Goal: Find specific page/section: Find specific page/section

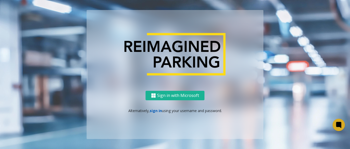
click at [158, 111] on link "sign in" at bounding box center [156, 110] width 12 height 5
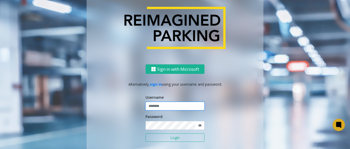
click at [181, 106] on input "text" at bounding box center [175, 106] width 59 height 9
paste input "*******"
type input "*******"
drag, startPoint x: 198, startPoint y: 126, endPoint x: 194, endPoint y: 126, distance: 4.1
click at [198, 126] on icon at bounding box center [200, 125] width 4 height 4
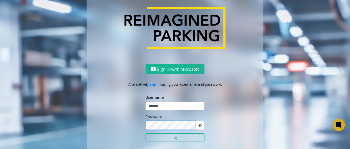
click at [143, 125] on div "Sign in with Microsoft Alternatively, sign in using your username and password.…" at bounding box center [175, 114] width 177 height 101
click at [163, 139] on button "Login" at bounding box center [175, 137] width 59 height 9
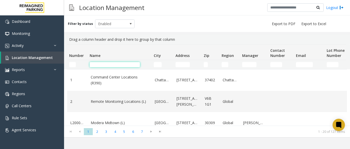
click at [100, 63] on input "Name Filter" at bounding box center [115, 64] width 50 height 5
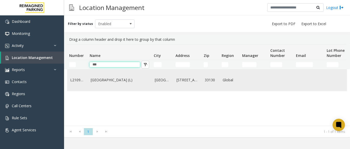
type input "***"
click at [113, 83] on link "Brickell City Centre (L)" at bounding box center [120, 80] width 58 height 6
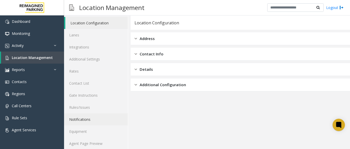
scroll to position [20, 0]
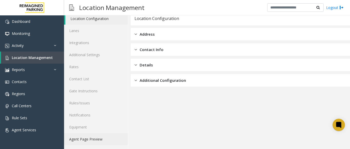
click at [96, 140] on link "Agent Page Preview" at bounding box center [96, 139] width 64 height 12
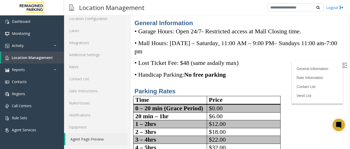
scroll to position [26, 0]
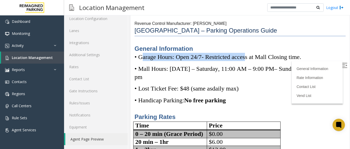
drag, startPoint x: 143, startPoint y: 58, endPoint x: 265, endPoint y: 56, distance: 122.0
click at [262, 56] on span "• Garage Hours: Open 24/7 - Restricted access at Mall Closing time." at bounding box center [217, 57] width 167 height 7
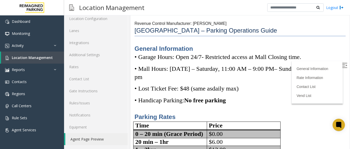
click at [268, 56] on span "- Restricted access at Mall Closing time." at bounding box center [252, 57] width 100 height 7
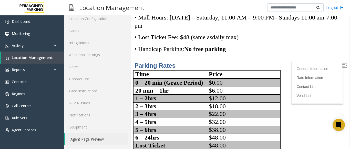
scroll to position [102, 0]
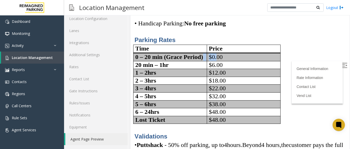
drag, startPoint x: 157, startPoint y: 62, endPoint x: 217, endPoint y: 63, distance: 60.2
click at [217, 61] on tr "0 – 20 min (Grace Period) $0.00" at bounding box center [206, 57] width 147 height 8
click at [217, 61] on td "$0.00" at bounding box center [244, 57] width 74 height 8
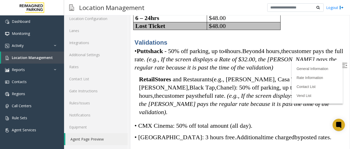
scroll to position [205, 0]
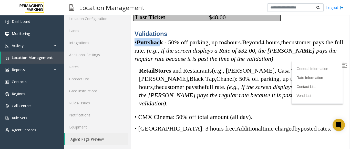
drag, startPoint x: 134, startPoint y: 51, endPoint x: 165, endPoint y: 52, distance: 30.8
click at [164, 52] on p "• Puttshack - 50% off parking, up to 4 hours. Beyond 4 hours, the customer pays…" at bounding box center [239, 50] width 211 height 25
click at [163, 46] on span "Puttshack" at bounding box center [150, 42] width 26 height 7
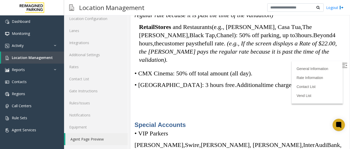
scroll to position [256, 0]
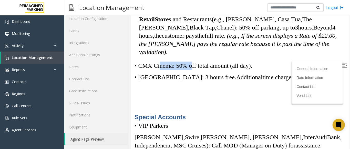
drag, startPoint x: 157, startPoint y: 69, endPoint x: 193, endPoint y: 66, distance: 37.0
click at [191, 66] on p "• CMX Cinema: 50% off total amount (all day)." at bounding box center [239, 65] width 211 height 8
click at [197, 68] on span "• CMX Cinema: 50% off total amount (all day)." at bounding box center [193, 65] width 118 height 7
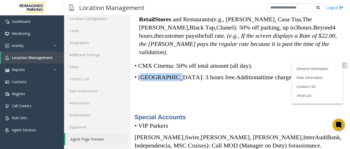
drag, startPoint x: 143, startPoint y: 81, endPoint x: 170, endPoint y: 77, distance: 26.3
click at [170, 77] on p "• SAKS Fifth Avenue: 3 hours free. Additional time charged by posted rates." at bounding box center [239, 77] width 211 height 8
click at [170, 78] on span "• [GEOGRAPHIC_DATA]: 3 hours free." at bounding box center [185, 77] width 102 height 7
click at [193, 80] on span "• [GEOGRAPHIC_DATA]: 3 hours free." at bounding box center [185, 77] width 102 height 7
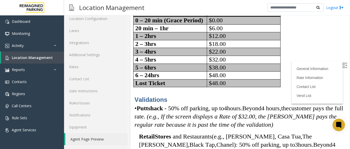
scroll to position [102, 0]
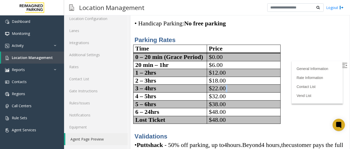
drag, startPoint x: 134, startPoint y: 100, endPoint x: 225, endPoint y: 94, distance: 90.9
click at [225, 94] on tbody "Time Price 0 – 20 min (Grace Period) $0.00 20 min – 1 hr $6.00 1 – 2 hrs $12.00…" at bounding box center [206, 84] width 147 height 79
click at [225, 91] on span "$22.00" at bounding box center [217, 88] width 17 height 7
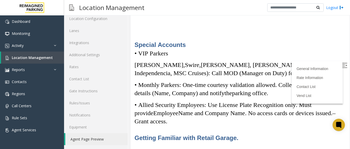
scroll to position [333, 0]
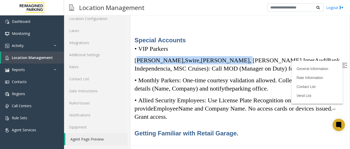
drag, startPoint x: 136, startPoint y: 61, endPoint x: 213, endPoint y: 59, distance: 77.1
click at [213, 59] on span "Simon, Swire, Akerman, McKinsey, InterAudi Bank, Independencia, MSC Cruises): C…" at bounding box center [237, 64] width 207 height 15
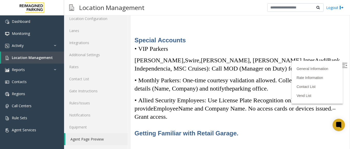
click at [149, 77] on span "• Monthly Parkers: One-time courtesy validation allowed. Collect" at bounding box center [215, 80] width 162 height 7
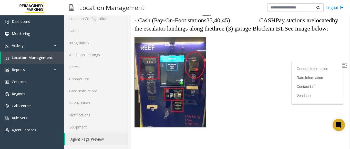
scroll to position [1211, 0]
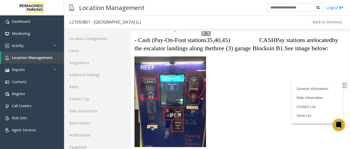
scroll to position [20, 0]
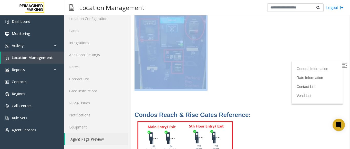
scroll to position [1390, 0]
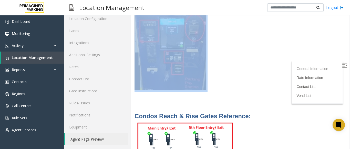
scroll to position [1237, 0]
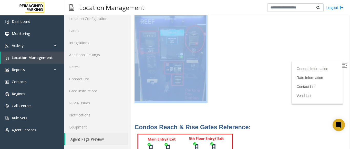
click at [253, 90] on p at bounding box center [239, 56] width 211 height 93
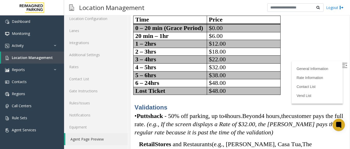
scroll to position [135, 0]
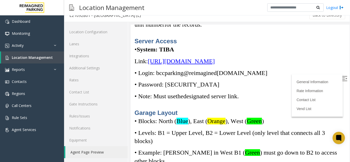
scroll to position [7, 0]
click at [215, 65] on span "[URL][DOMAIN_NAME]" at bounding box center [181, 61] width 67 height 7
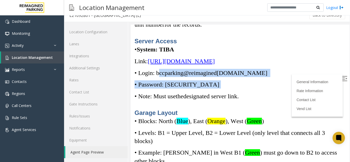
drag, startPoint x: 159, startPoint y: 81, endPoint x: 242, endPoint y: 86, distance: 83.2
click at [242, 86] on div "Unit owner – No car on loop error- Ask and record the Last N ame and Unit numbe…" at bounding box center [239, 55] width 211 height 268
click at [236, 89] on p "• Password: [SECURITY_DATA]" at bounding box center [239, 84] width 211 height 8
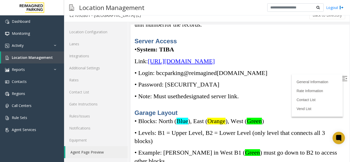
click at [258, 100] on p "• Note: Must use the designated server link." at bounding box center [239, 96] width 211 height 8
drag, startPoint x: 258, startPoint y: 108, endPoint x: 183, endPoint y: 108, distance: 75.6
click at [185, 100] on p "• Note: Must use the designated server link." at bounding box center [239, 96] width 211 height 8
click at [180, 111] on div "Unit owner – No car on loop error- Ask and record the Last N ame and Unit numbe…" at bounding box center [239, 55] width 211 height 268
click at [237, 100] on p "• Note: Must use the designated server link." at bounding box center [239, 96] width 211 height 8
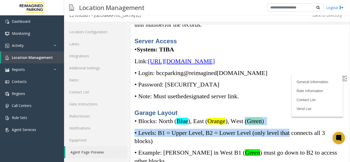
drag, startPoint x: 279, startPoint y: 134, endPoint x: 247, endPoint y: 129, distance: 32.4
click at [248, 130] on div "Unit owner – No car on loop error- Ask and record the Last N ame and Unit numbe…" at bounding box center [239, 55] width 211 height 268
click at [251, 125] on span "Green" at bounding box center [254, 121] width 15 height 7
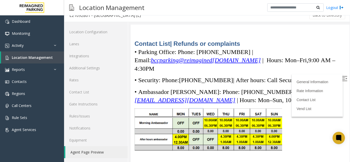
scroll to position [1768, 0]
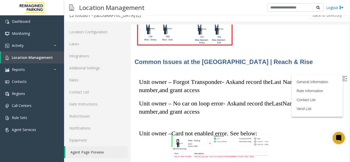
scroll to position [1409, 0]
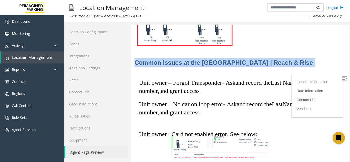
drag, startPoint x: 286, startPoint y: 69, endPoint x: 136, endPoint y: 67, distance: 150.1
click at [151, 66] on span "Common Issues at the [GEOGRAPHIC_DATA] | Reach & Rise" at bounding box center [223, 62] width 178 height 7
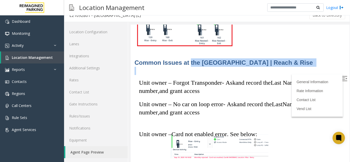
drag, startPoint x: 183, startPoint y: 71, endPoint x: 273, endPoint y: 74, distance: 90.0
click at [273, 74] on p at bounding box center [239, 71] width 211 height 8
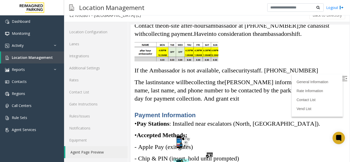
scroll to position [999, 0]
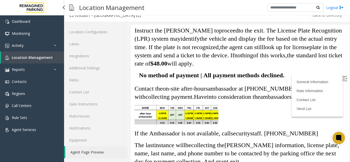
click at [35, 58] on span "Location Management" at bounding box center [32, 57] width 41 height 5
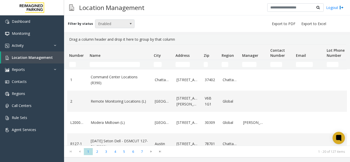
click at [121, 24] on span "Enabled" at bounding box center [110, 24] width 31 height 8
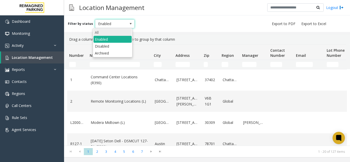
click at [107, 32] on li "All" at bounding box center [113, 32] width 38 height 7
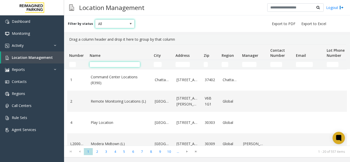
click at [107, 65] on input "Name Filter" at bounding box center [115, 64] width 50 height 5
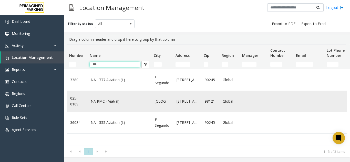
type input "***"
click at [100, 103] on link "NA RMC - Via6 (I)" at bounding box center [120, 102] width 58 height 6
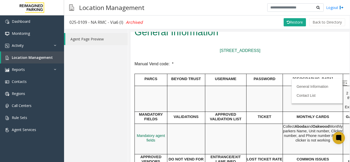
click at [342, 81] on img at bounding box center [344, 82] width 5 height 5
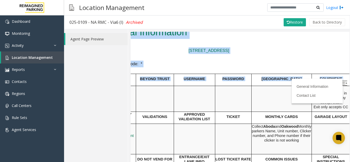
scroll to position [26, 67]
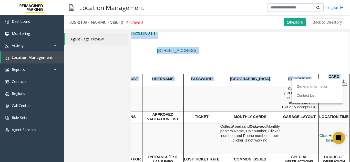
drag, startPoint x: 155, startPoint y: 109, endPoint x: 357, endPoint y: 108, distance: 202.4
click at [287, 108] on html "025-0109 - NA RMC - Via6 (I) General Information [STREET_ADDRESS] Manual Vend c…" at bounding box center [177, 71] width 219 height 130
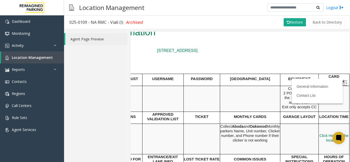
click at [220, 117] on td "MONTHLY CARDS" at bounding box center [250, 117] width 60 height 12
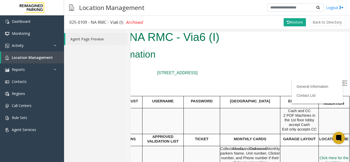
scroll to position [0, 67]
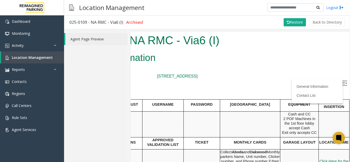
click at [40, 59] on span "Location Management" at bounding box center [32, 57] width 41 height 5
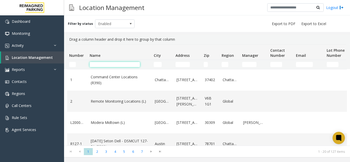
click at [108, 64] on input "Name Filter" at bounding box center [115, 64] width 50 height 5
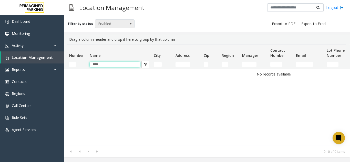
type input "****"
drag, startPoint x: 111, startPoint y: 21, endPoint x: 110, endPoint y: 24, distance: 3.2
click at [111, 22] on span "Enabled" at bounding box center [110, 24] width 31 height 8
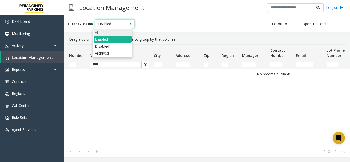
click at [108, 32] on li "All" at bounding box center [113, 32] width 38 height 7
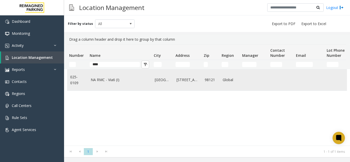
click at [128, 78] on link "NA RMC - Via6 (I)" at bounding box center [120, 80] width 58 height 6
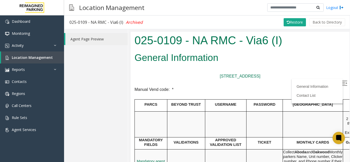
click at [342, 81] on img at bounding box center [344, 82] width 5 height 5
drag, startPoint x: 84, startPoint y: 23, endPoint x: 157, endPoint y: 23, distance: 72.5
click at [157, 23] on div "025-0109 - NA RMC - Via6 (I) Archived Restore Back to Directory" at bounding box center [207, 22] width 286 height 14
click at [211, 73] on p "[STREET_ADDRESS]" at bounding box center [239, 76] width 211 height 7
click at [231, 61] on h2 "General Information" at bounding box center [239, 57] width 211 height 13
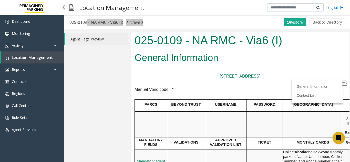
click at [265, 60] on h2 "General Information" at bounding box center [239, 57] width 211 height 13
click at [23, 58] on span "Location Management" at bounding box center [32, 57] width 41 height 5
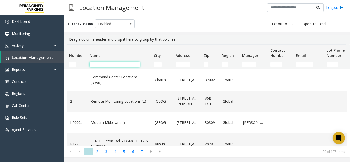
click at [116, 64] on input "Name Filter" at bounding box center [115, 64] width 50 height 5
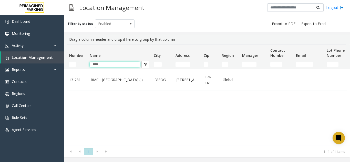
type input "****"
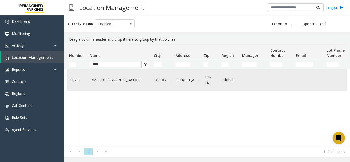
click at [124, 83] on td "RMC - [GEOGRAPHIC_DATA] (I)" at bounding box center [120, 79] width 64 height 21
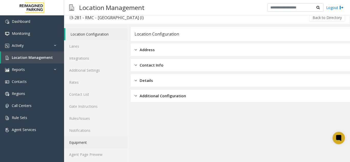
scroll to position [7, 0]
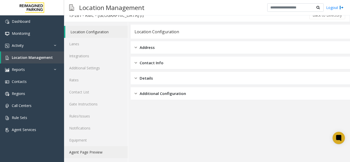
click at [79, 155] on link "Agent Page Preview" at bounding box center [96, 152] width 64 height 12
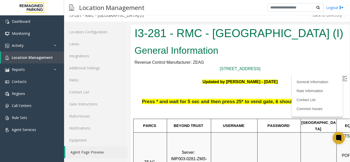
click at [342, 77] on img at bounding box center [344, 78] width 5 height 5
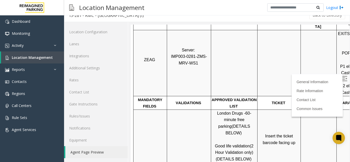
scroll to position [154, 0]
